Goal: Find specific page/section: Find specific page/section

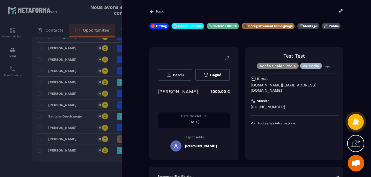
click at [152, 11] on icon at bounding box center [151, 11] width 3 height 3
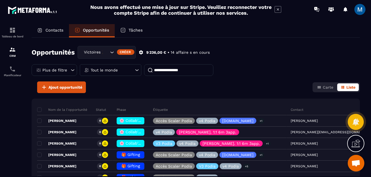
click at [112, 52] on icon "Search for option" at bounding box center [112, 53] width 6 height 6
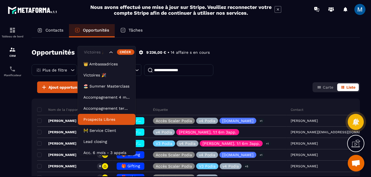
scroll to position [3, 0]
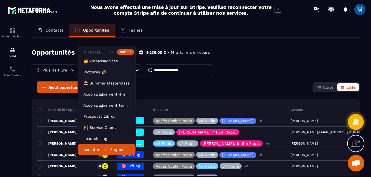
click at [113, 150] on p "Acc. 6 mois - 3 appels" at bounding box center [106, 150] width 47 height 6
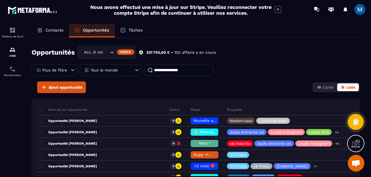
click at [111, 53] on icon "Search for option" at bounding box center [112, 53] width 6 height 6
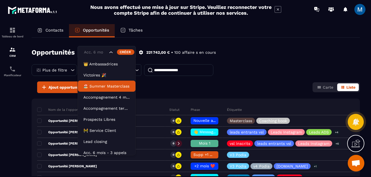
click at [117, 86] on p "🏖️ Summer Masterclass" at bounding box center [106, 86] width 47 height 6
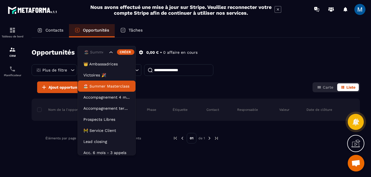
click at [112, 52] on icon "Search for option" at bounding box center [111, 53] width 6 height 6
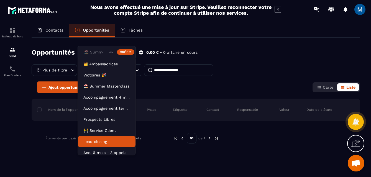
click at [116, 140] on p "Lead closing" at bounding box center [106, 142] width 47 height 6
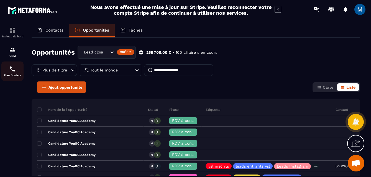
click at [14, 71] on img at bounding box center [12, 69] width 7 height 7
